Goal: Information Seeking & Learning: Learn about a topic

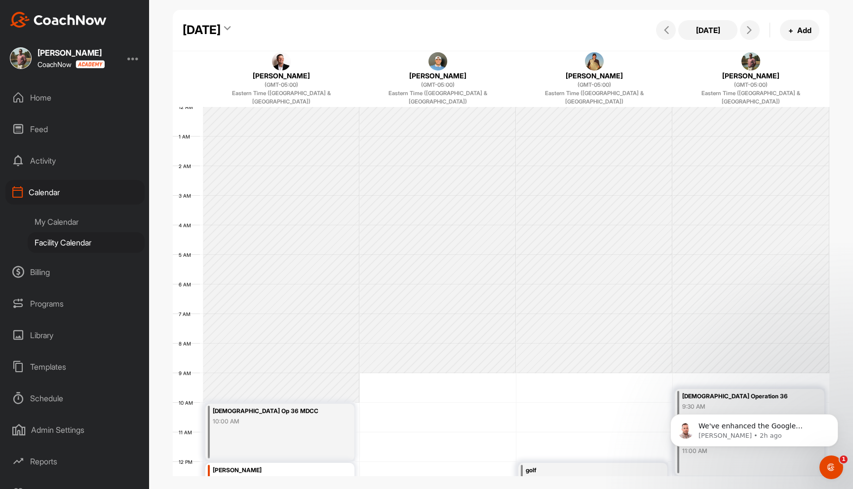
scroll to position [333, 0]
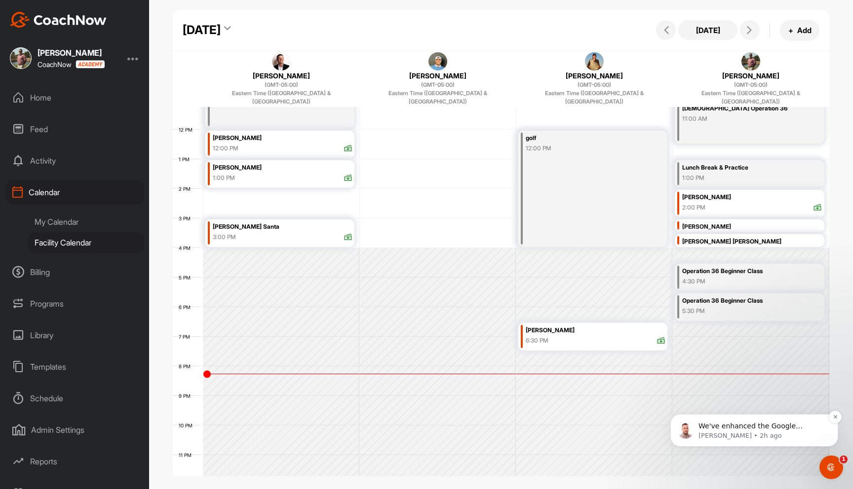
click at [709, 434] on p "Alex • 2h ago" at bounding box center [761, 436] width 127 height 9
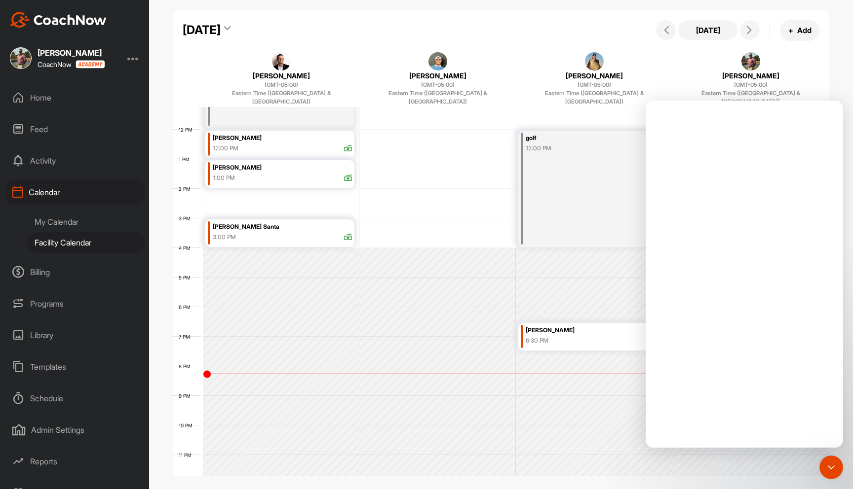
scroll to position [0, 0]
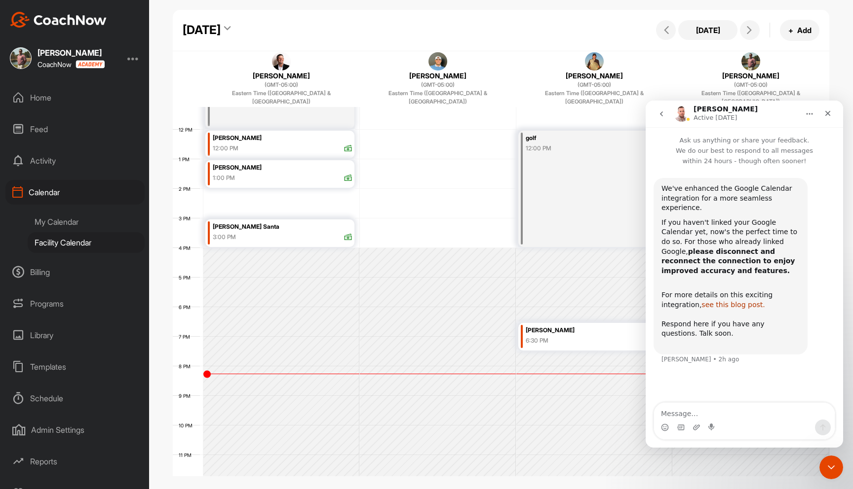
click at [737, 301] on link "see this blog post." at bounding box center [732, 305] width 63 height 8
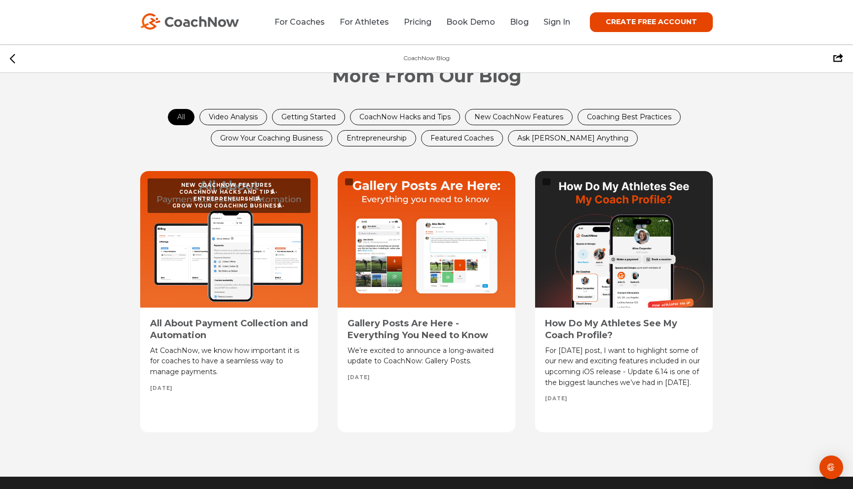
scroll to position [5203, 0]
